Goal: Complete application form

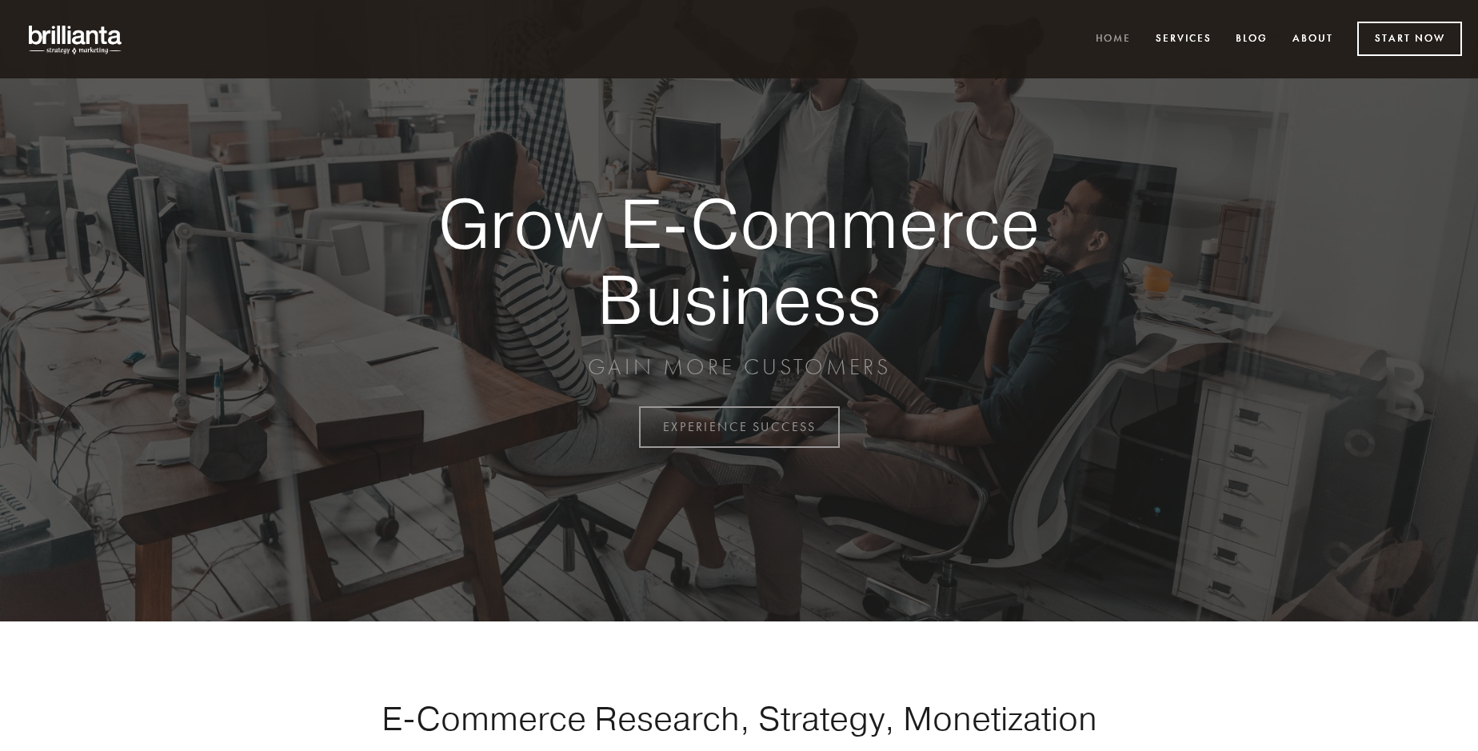
scroll to position [4193, 0]
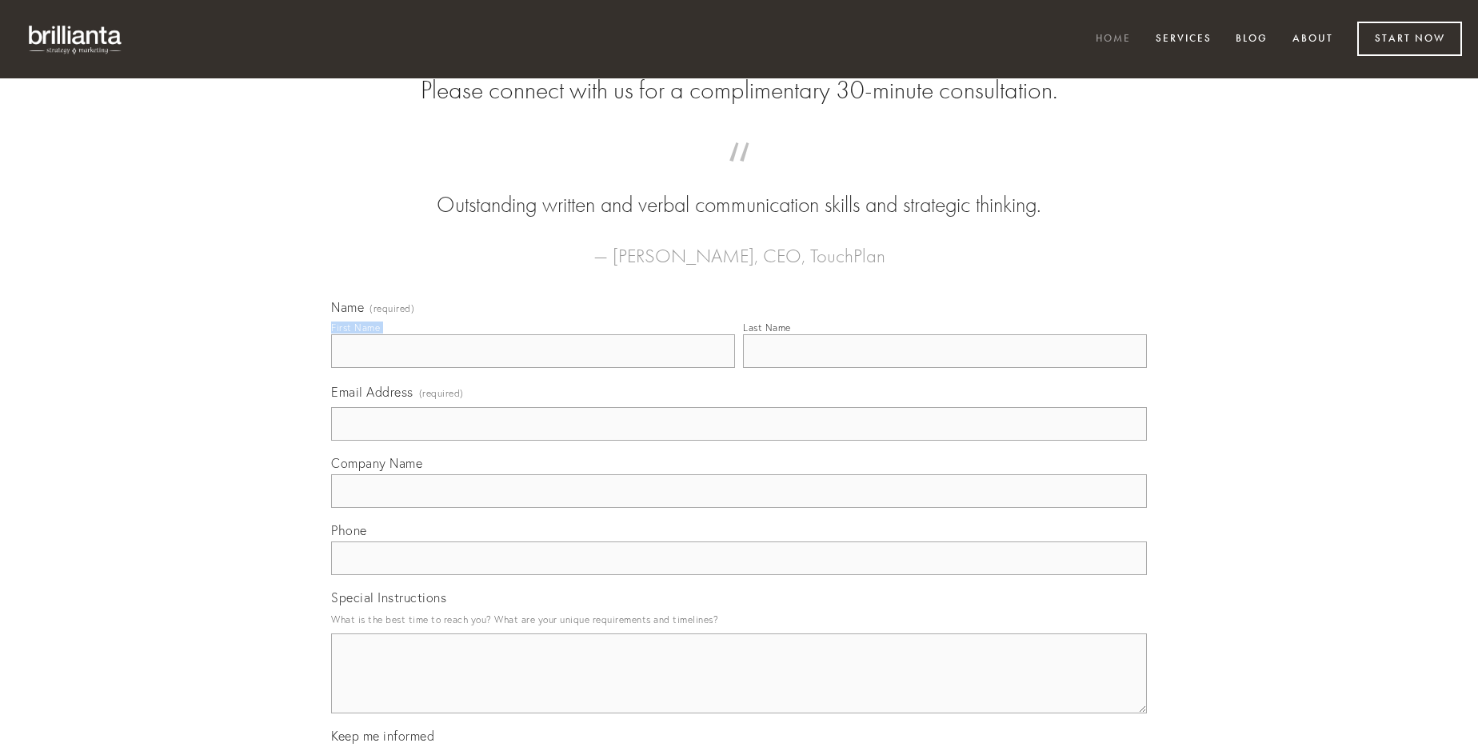
type input "[PERSON_NAME]"
click at [945, 368] on input "Last Name" at bounding box center [945, 351] width 404 height 34
type input "[PERSON_NAME]"
click at [739, 441] on input "Email Address (required)" at bounding box center [739, 424] width 816 height 34
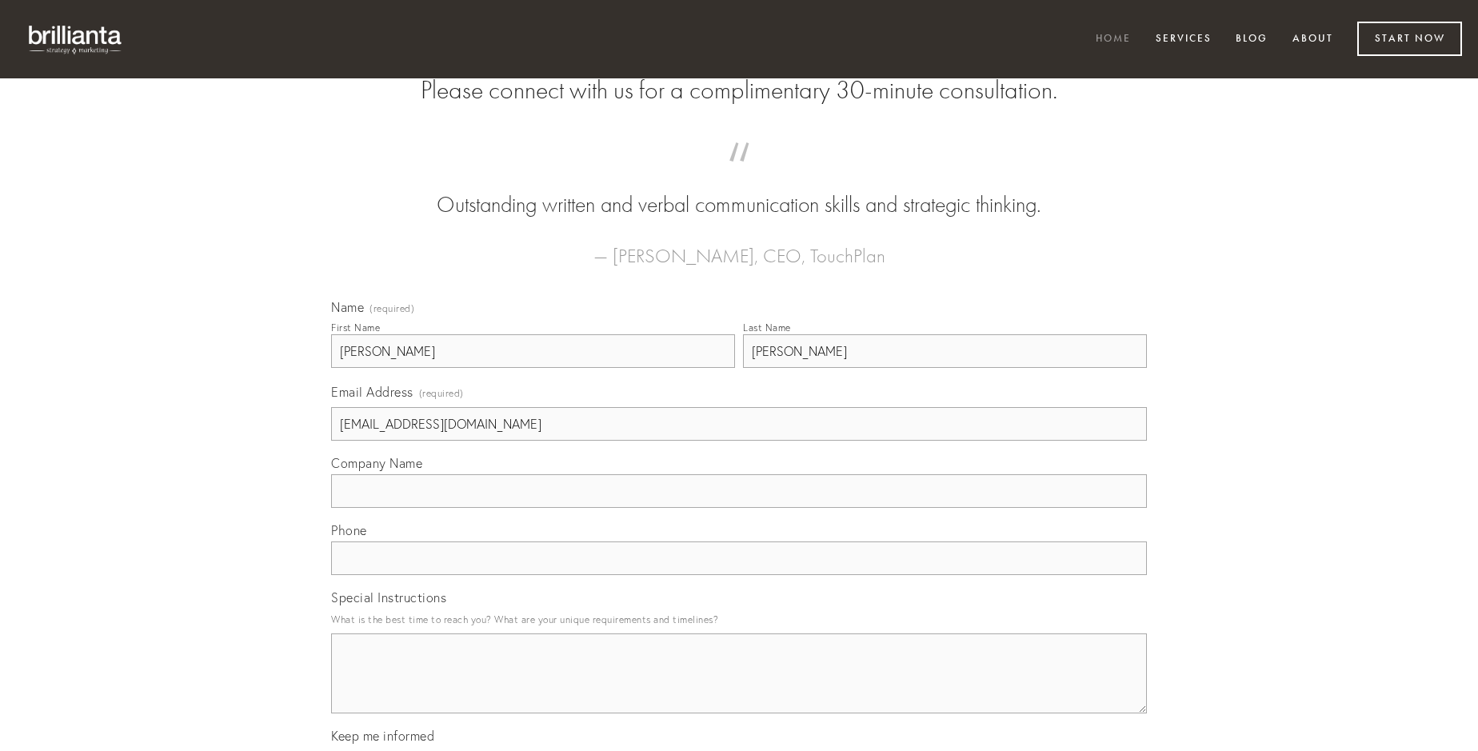
type input "[EMAIL_ADDRESS][DOMAIN_NAME]"
click at [739, 508] on input "Company Name" at bounding box center [739, 491] width 816 height 34
type input "conatus"
click at [739, 575] on input "text" at bounding box center [739, 559] width 816 height 34
click at [739, 688] on textarea "Special Instructions" at bounding box center [739, 674] width 816 height 80
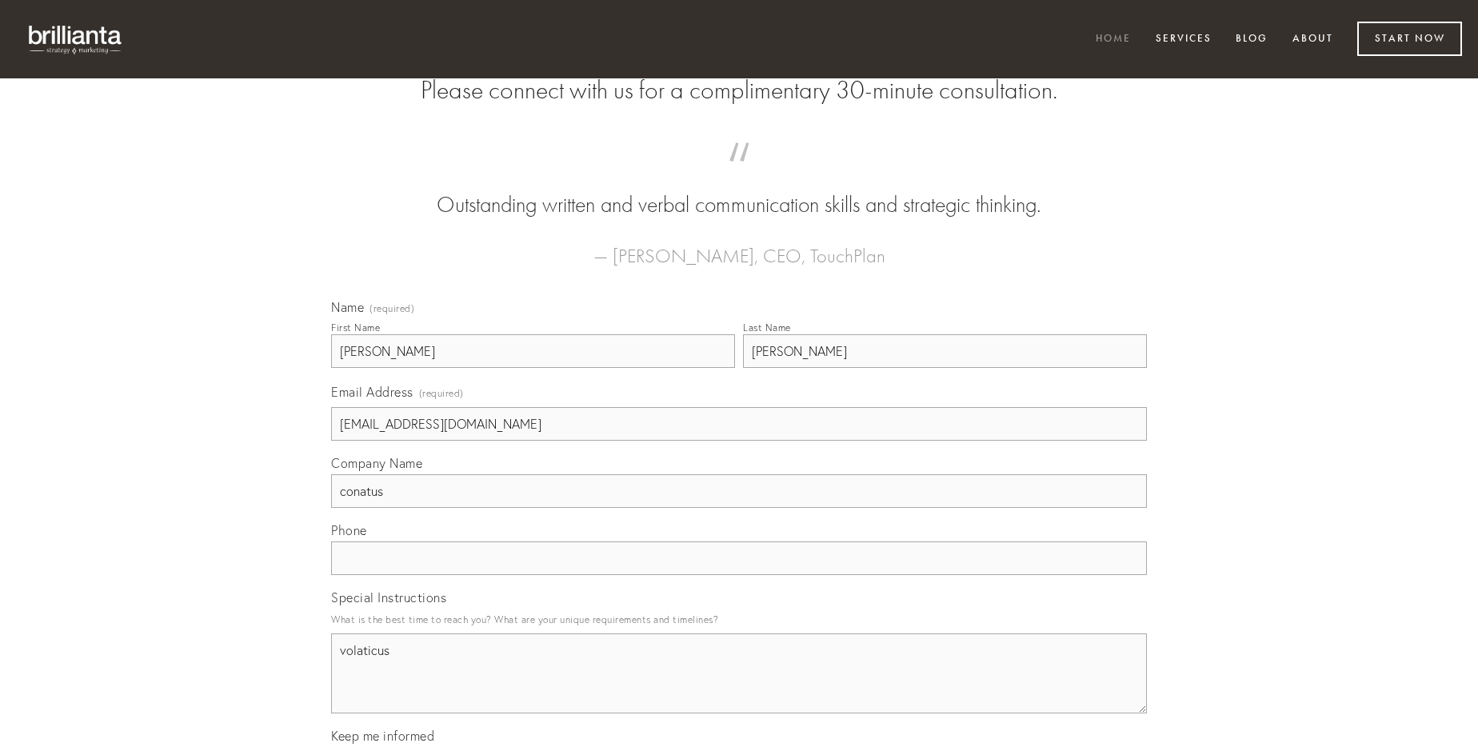
type textarea "volaticus"
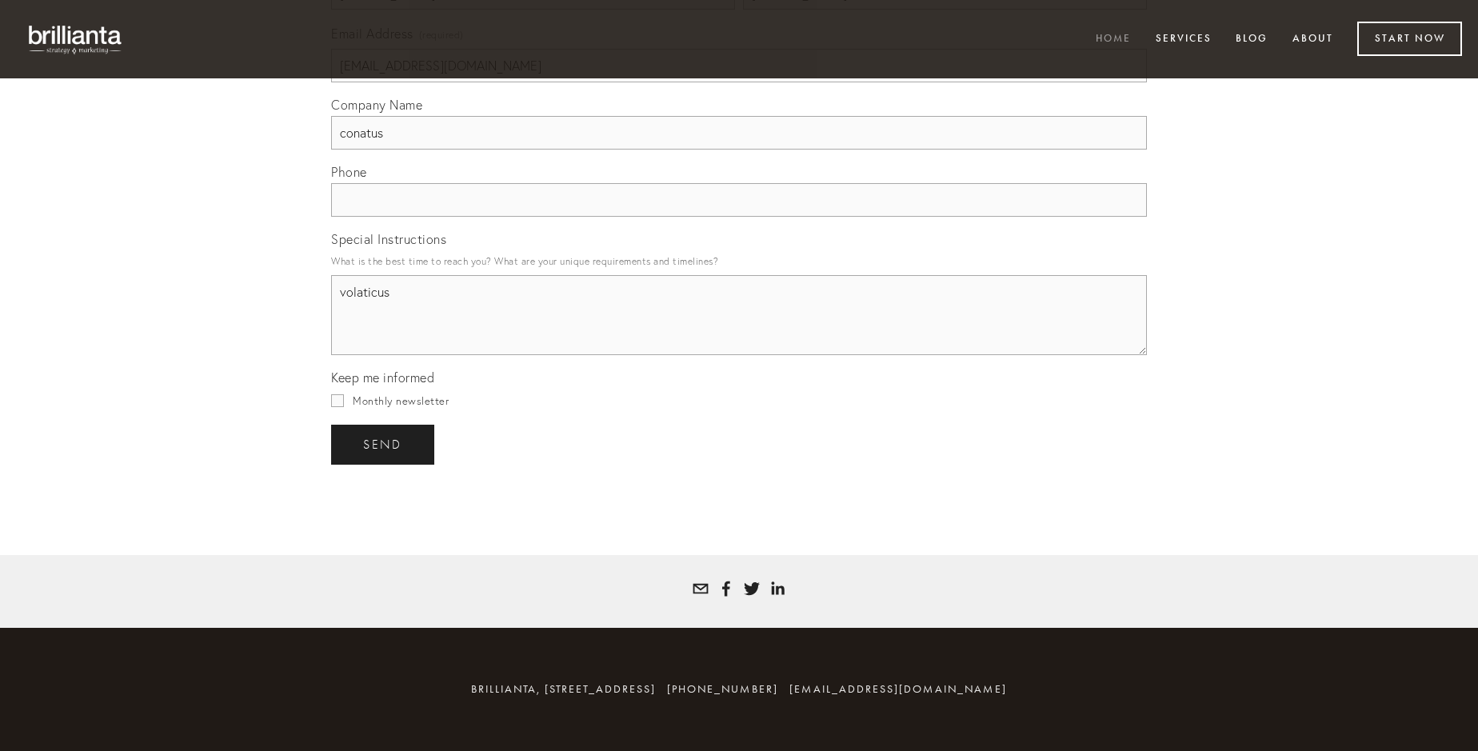
click at [384, 444] on span "send" at bounding box center [382, 445] width 39 height 14
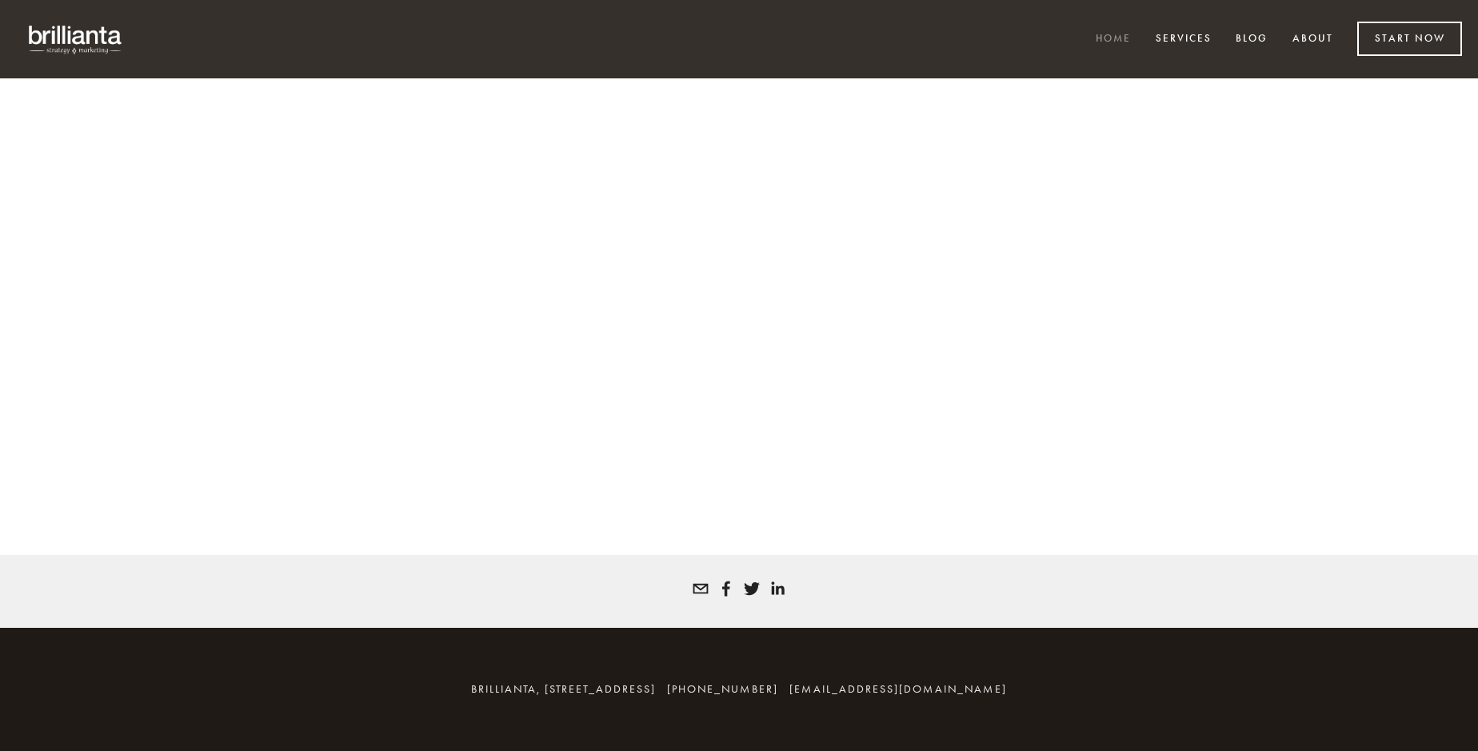
scroll to position [4171, 0]
